Goal: Check status: Check status

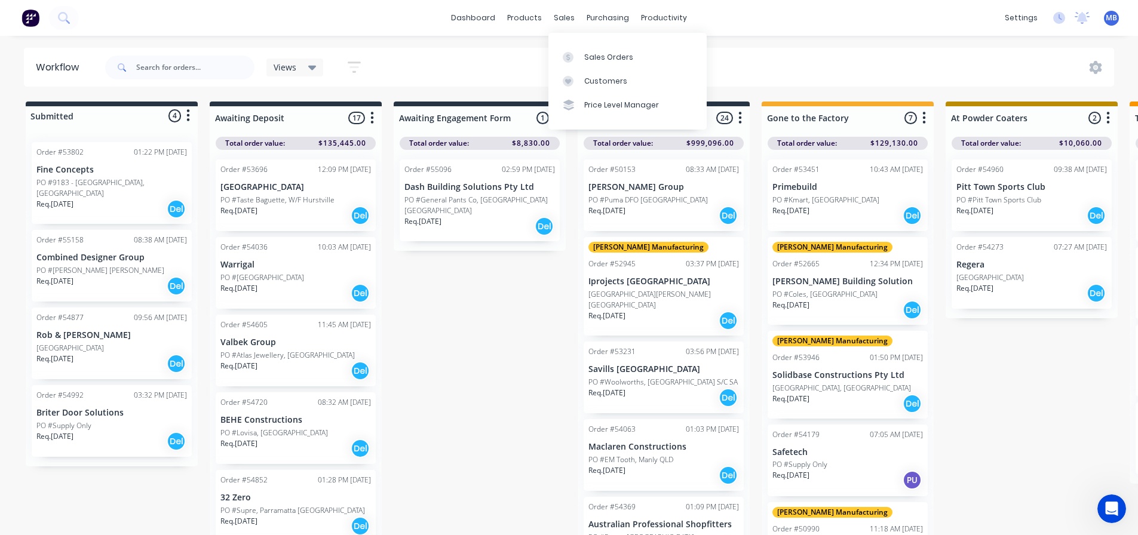
drag, startPoint x: 562, startPoint y: 17, endPoint x: 572, endPoint y: 36, distance: 21.9
click at [562, 20] on div "sales" at bounding box center [564, 18] width 33 height 18
click at [604, 63] on link "Sales Orders" at bounding box center [627, 57] width 158 height 24
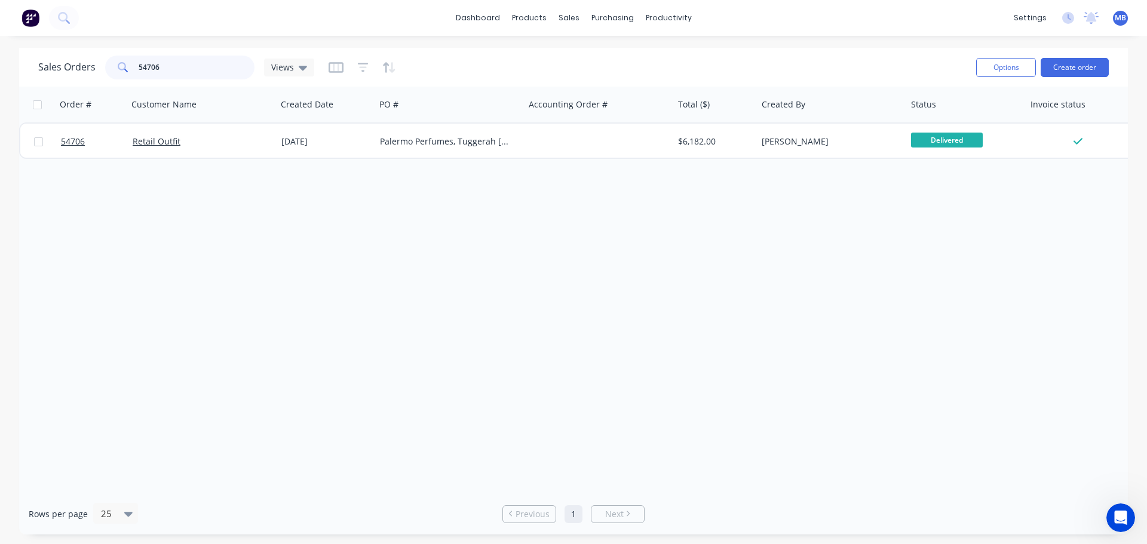
drag, startPoint x: 180, startPoint y: 69, endPoint x: 0, endPoint y: 44, distance: 182.1
click at [0, 48] on div "Sales Orders 54706 Views Options Create order Order # Customer Name Created Dat…" at bounding box center [573, 291] width 1147 height 487
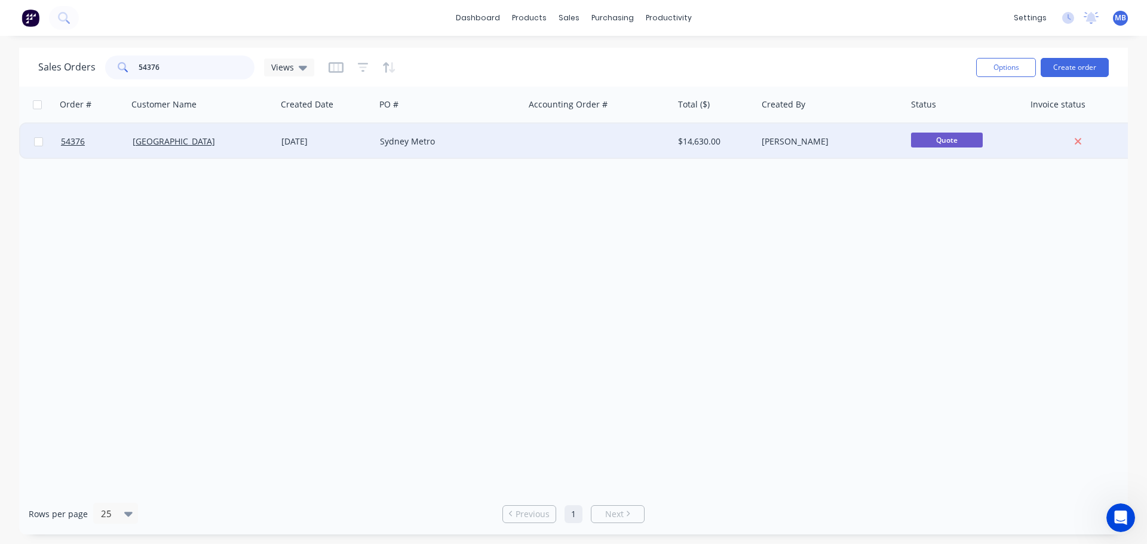
type input "54376"
click at [419, 141] on div "Sydney Metro" at bounding box center [446, 142] width 133 height 12
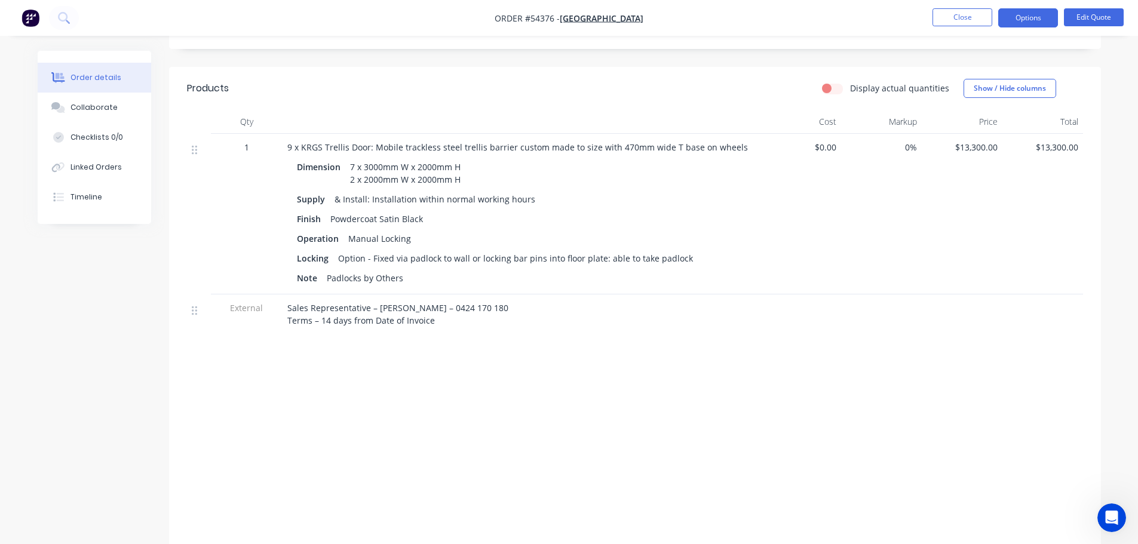
scroll to position [361, 0]
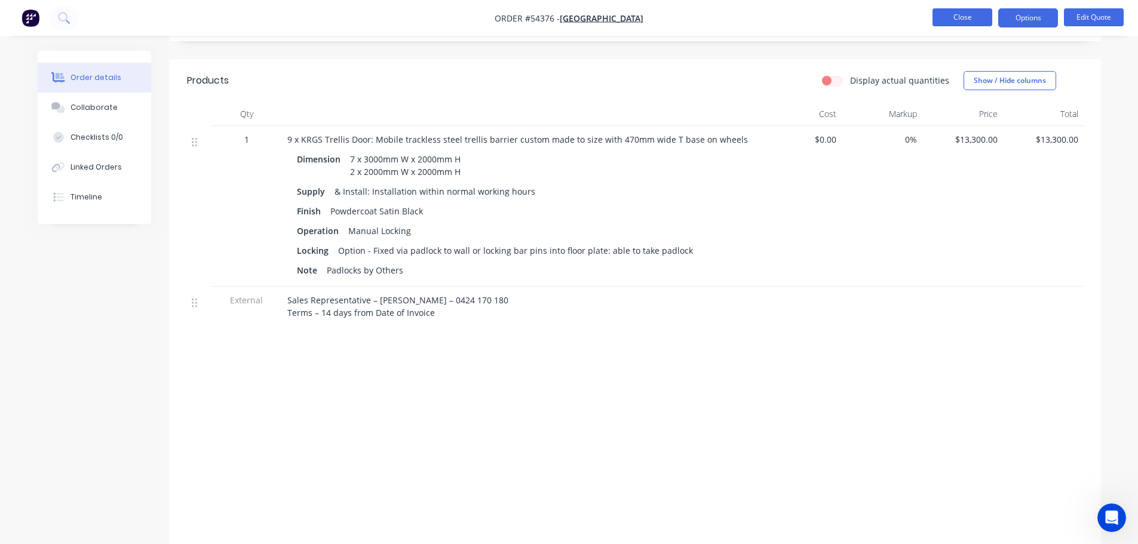
click at [968, 16] on button "Close" at bounding box center [962, 17] width 60 height 18
